Goal: Find contact information: Find contact information

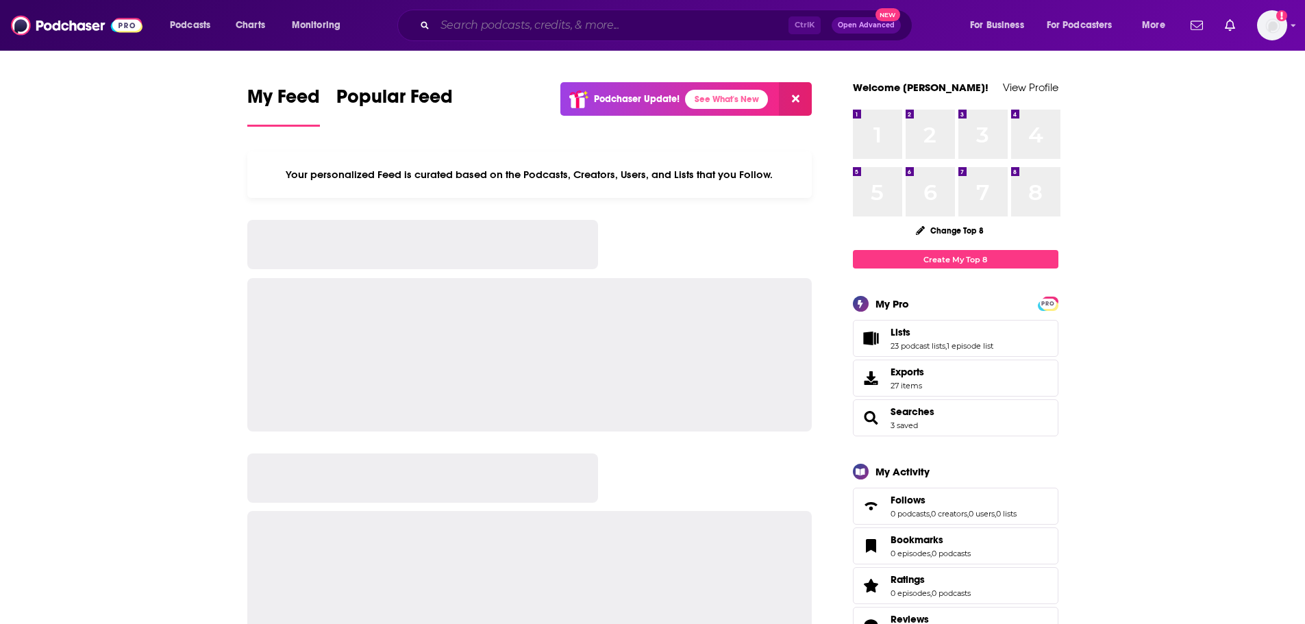
click at [504, 17] on input "Search podcasts, credits, & more..." at bounding box center [611, 25] width 353 height 22
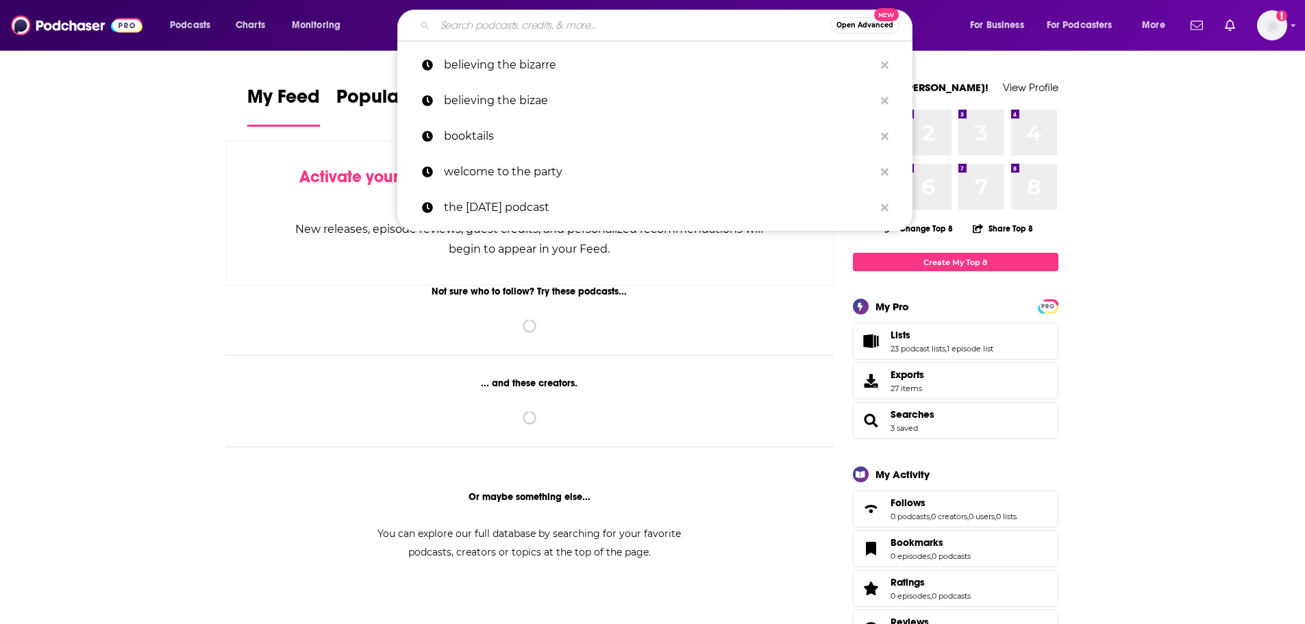
paste input "Let's Go Frightseeing"
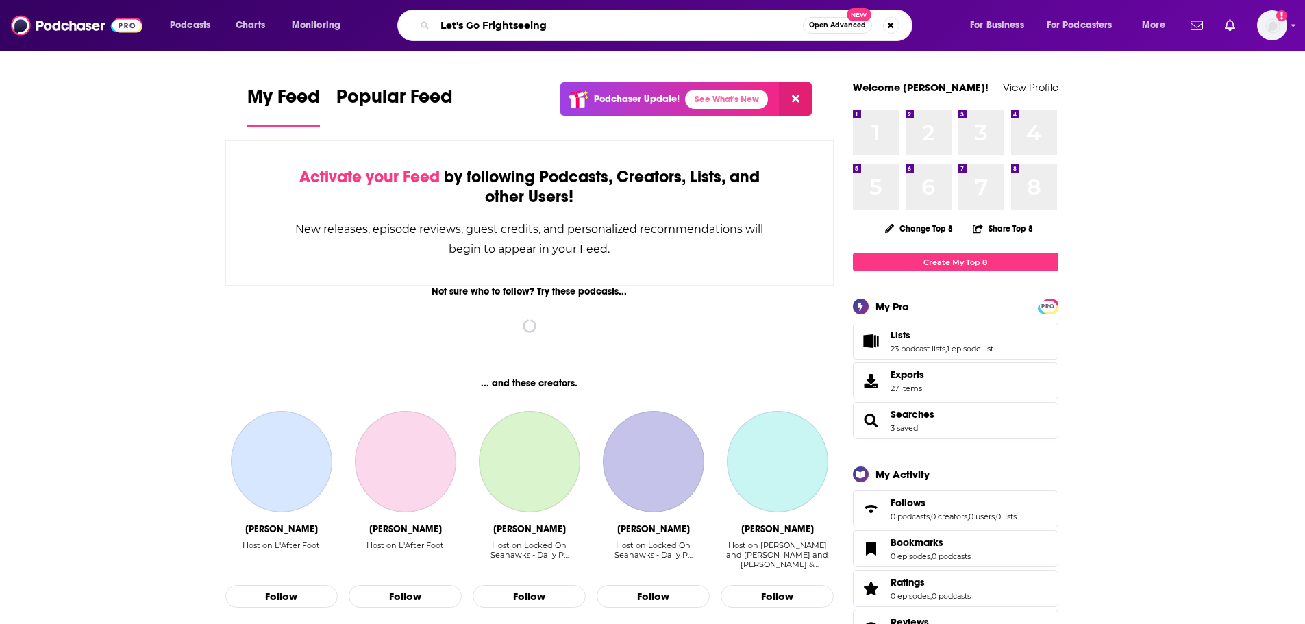
type input "Let's Go Frightseeing"
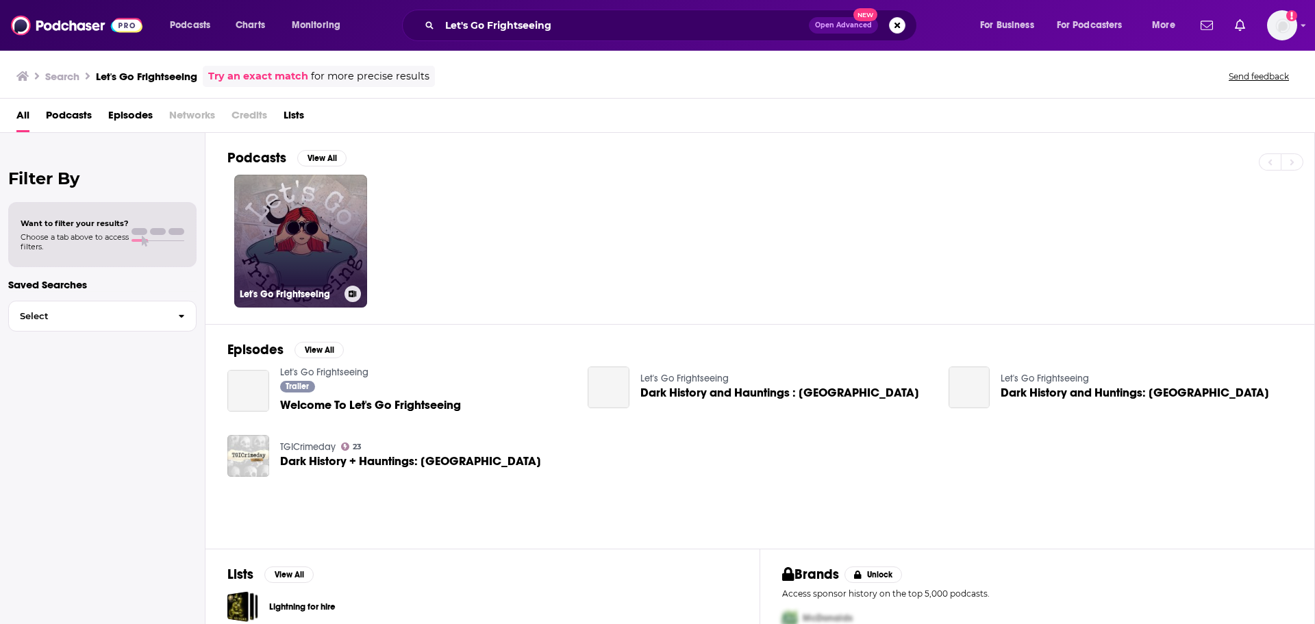
click at [325, 210] on link "Let's Go Frightseeing" at bounding box center [300, 241] width 133 height 133
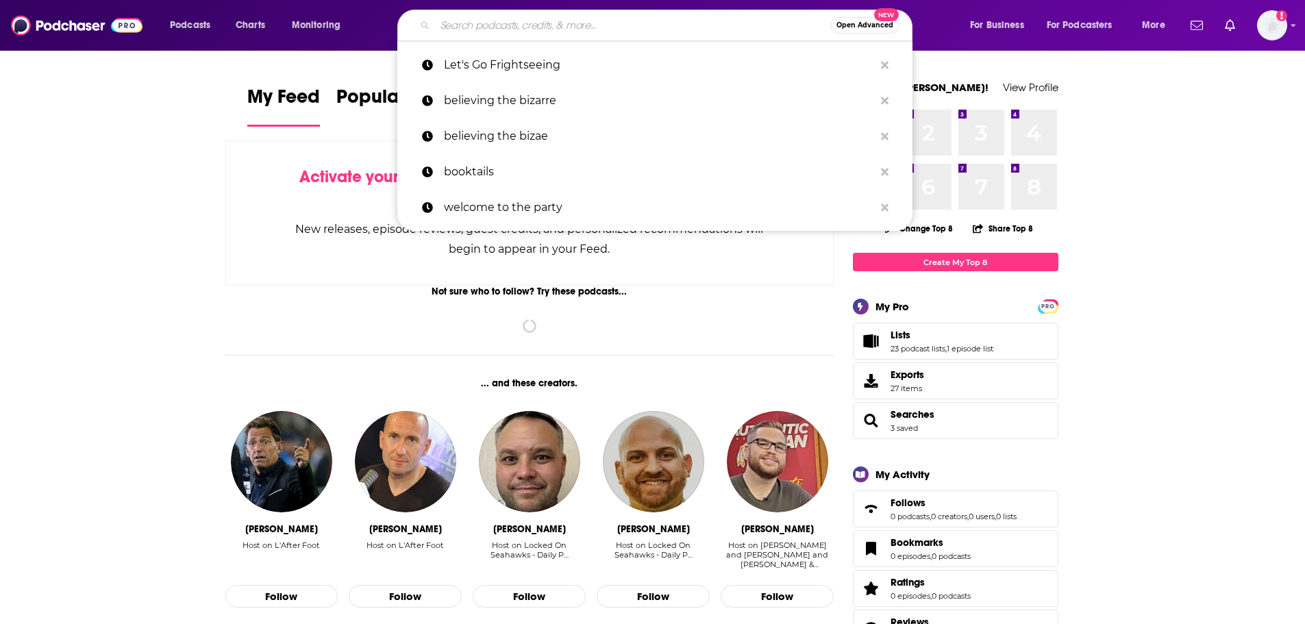
click at [502, 32] on input "Search podcasts, credits, & more..." at bounding box center [632, 25] width 395 height 22
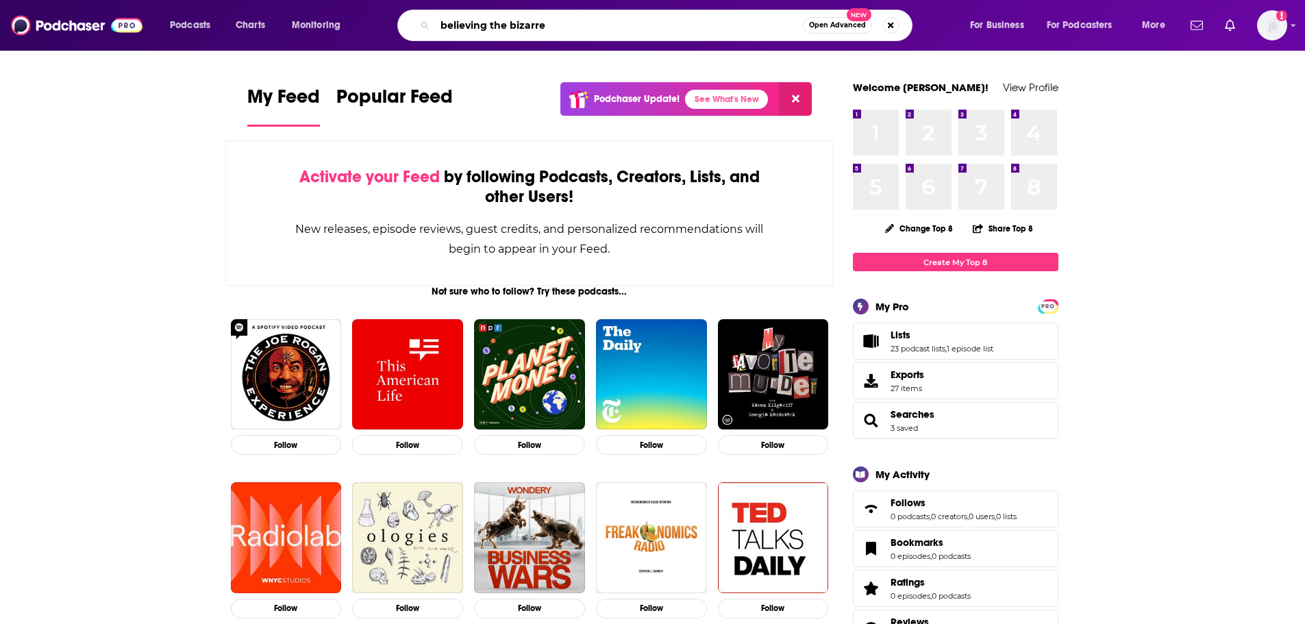
type input "believing the bizarre"
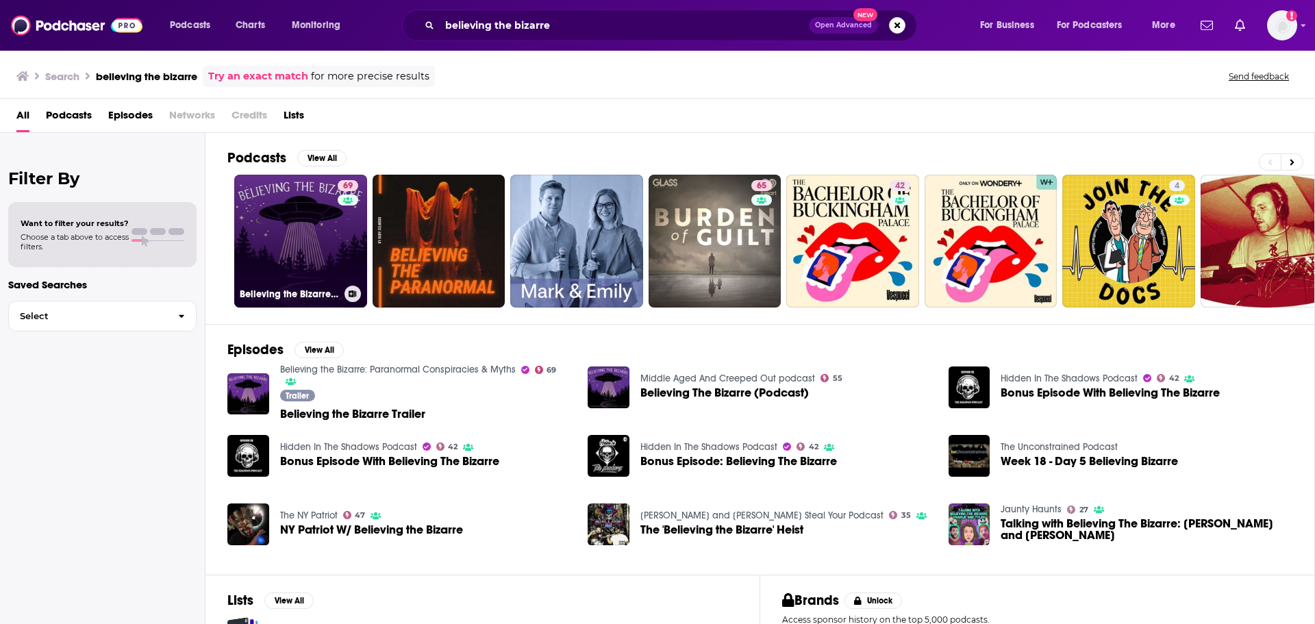
click at [314, 257] on link "69 Believing the Bizarre: Paranormal Conspiracies & Myths" at bounding box center [300, 241] width 133 height 133
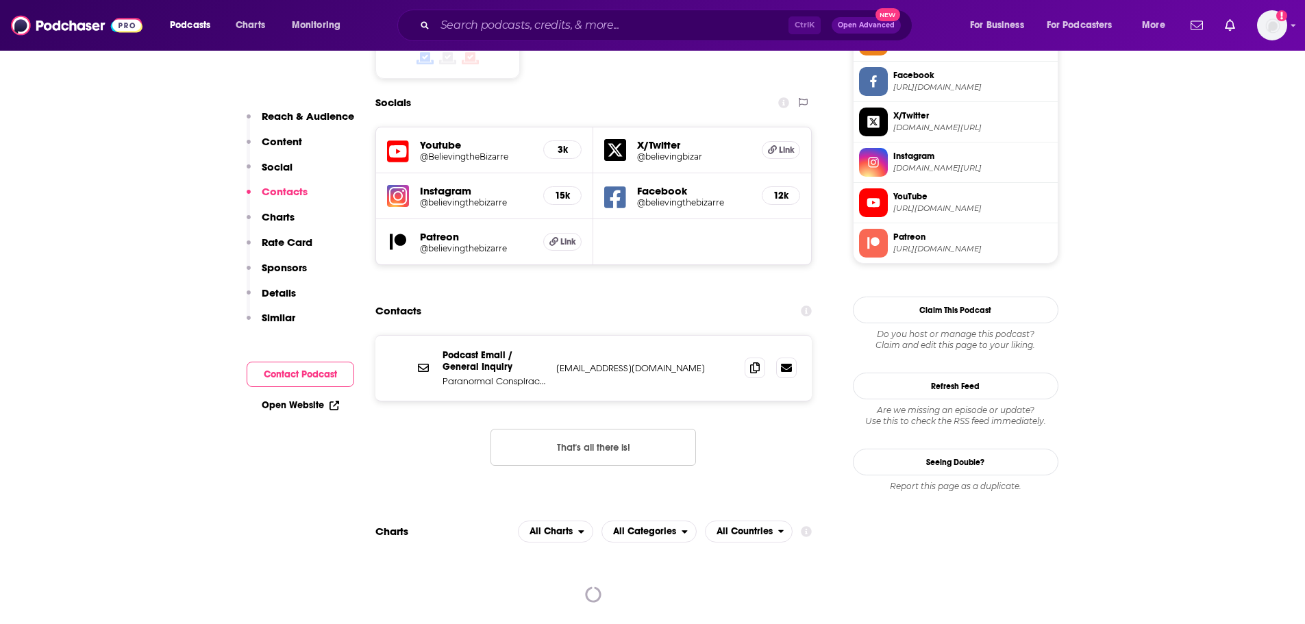
scroll to position [1270, 0]
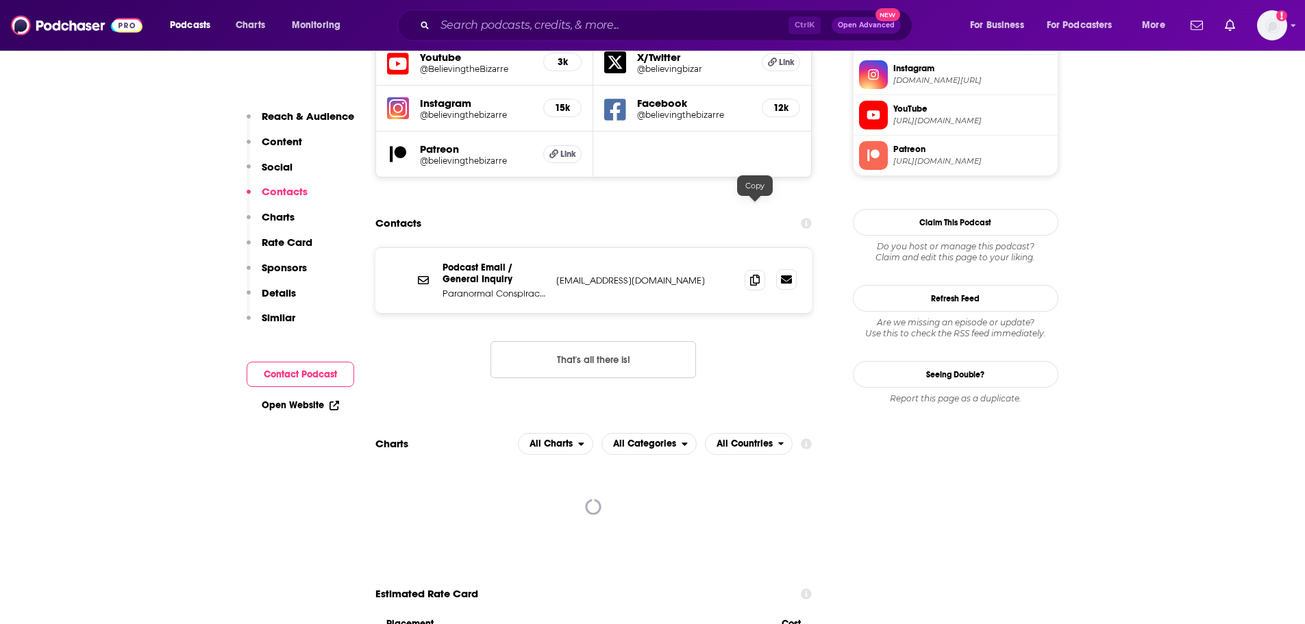
click at [786, 275] on icon at bounding box center [786, 279] width 11 height 8
